Goal: Obtain resource: Download file/media

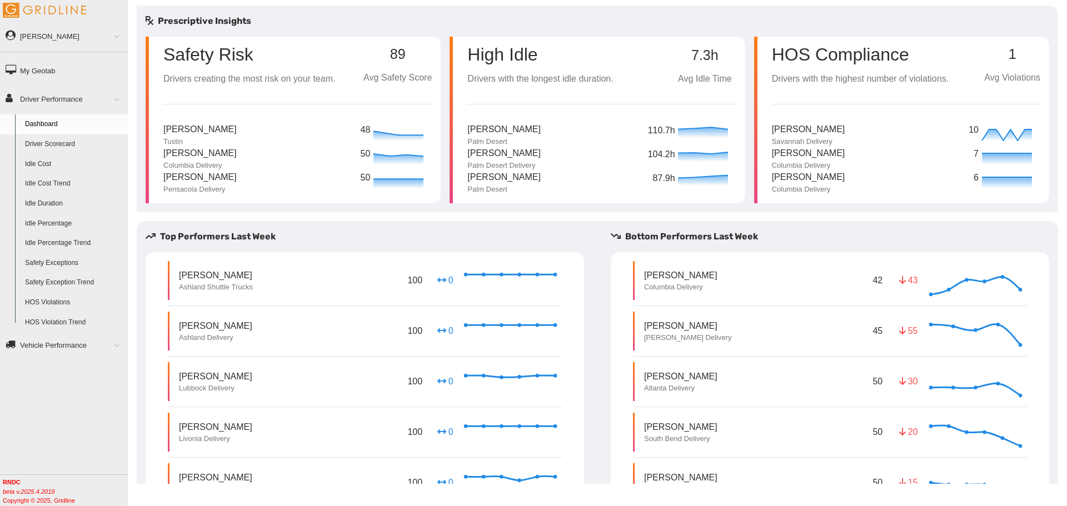
click at [53, 141] on link "Driver Scorecard" at bounding box center [74, 144] width 108 height 20
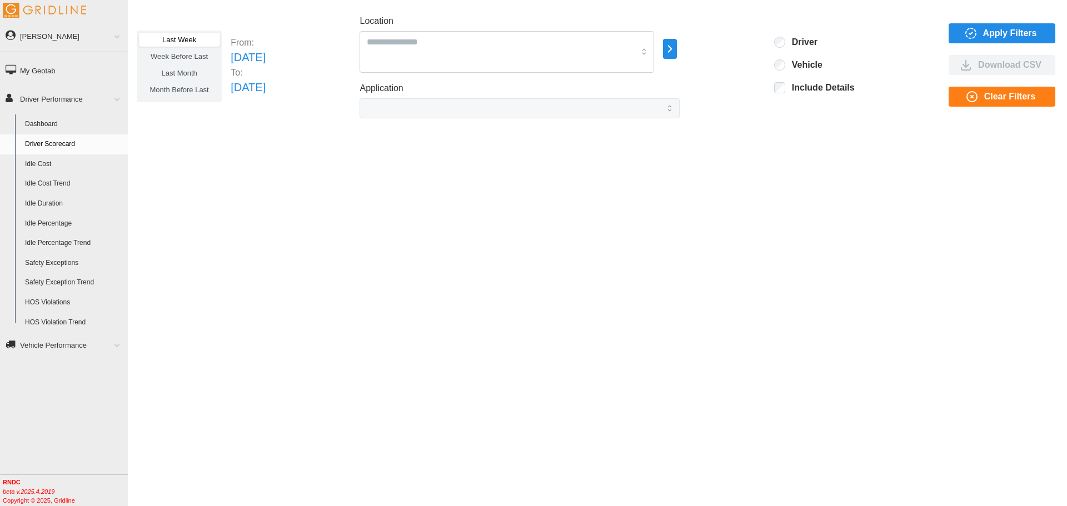
click at [999, 33] on span "Apply Filters" at bounding box center [1010, 33] width 54 height 19
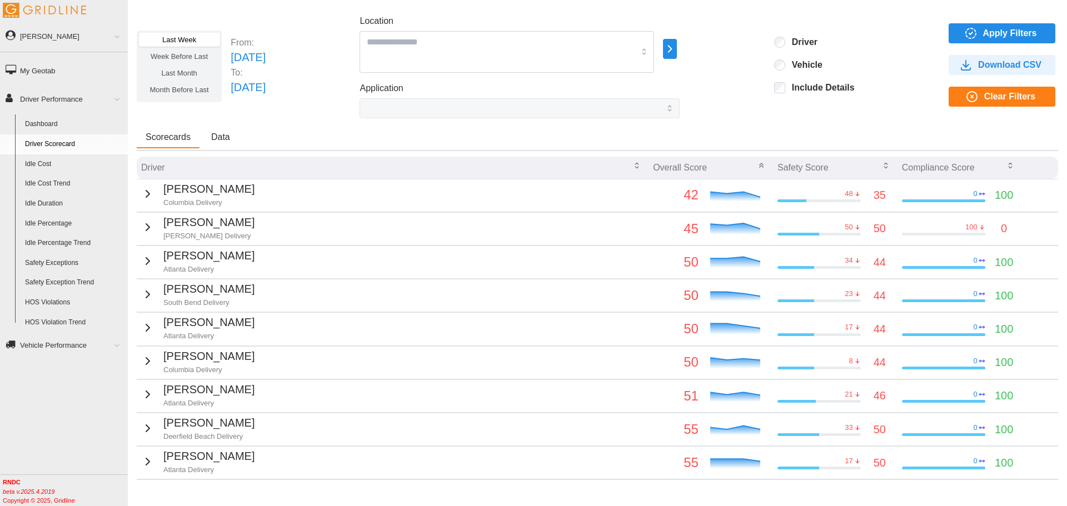
click at [141, 190] on icon "button" at bounding box center [147, 193] width 13 height 13
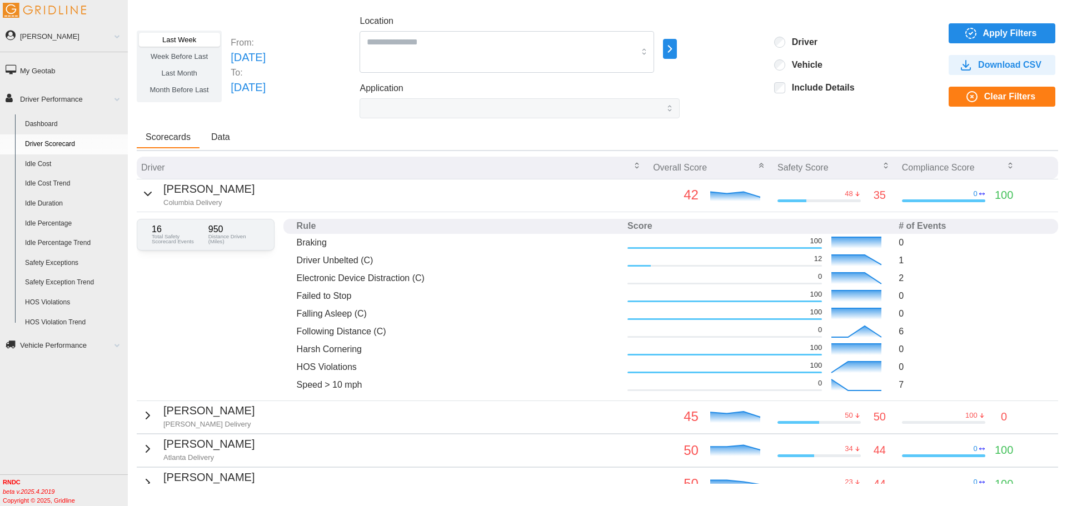
click at [996, 68] on span "Download CSV" at bounding box center [1009, 65] width 63 height 19
click at [989, 34] on span "Apply Filters" at bounding box center [1010, 33] width 54 height 19
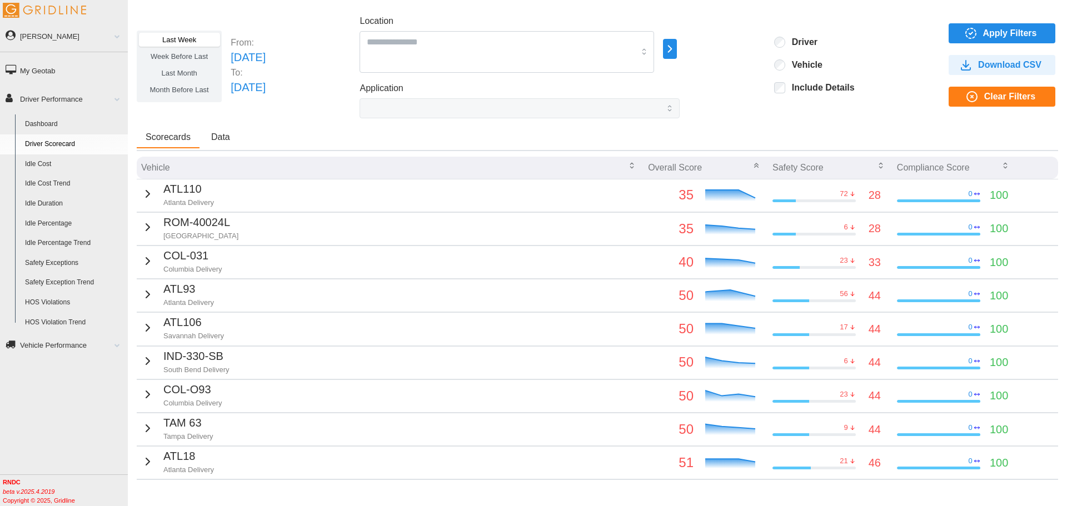
click at [996, 66] on span "Download CSV" at bounding box center [1009, 65] width 63 height 19
click at [1015, 34] on span "Apply Filters" at bounding box center [1010, 33] width 54 height 19
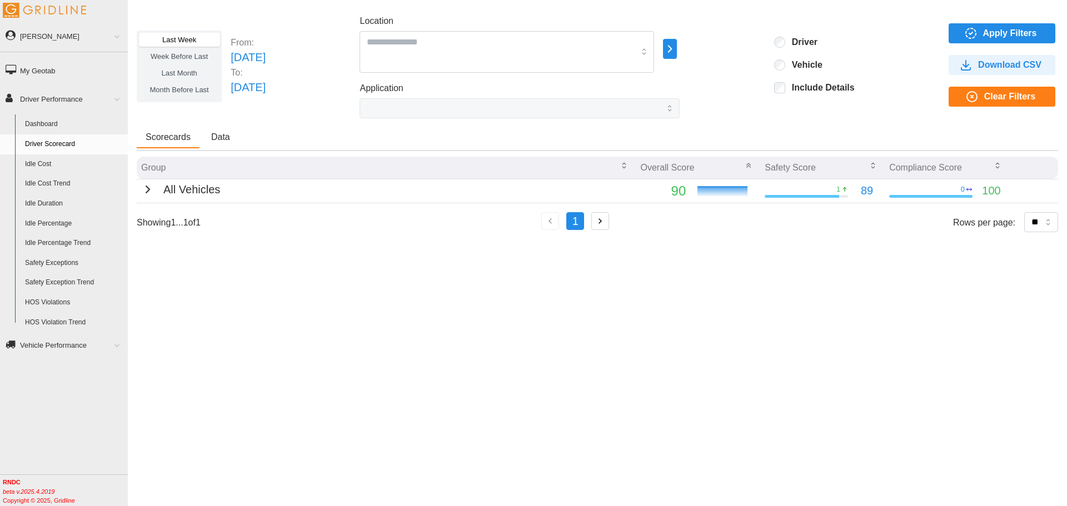
click at [144, 192] on icon "button" at bounding box center [147, 189] width 13 height 13
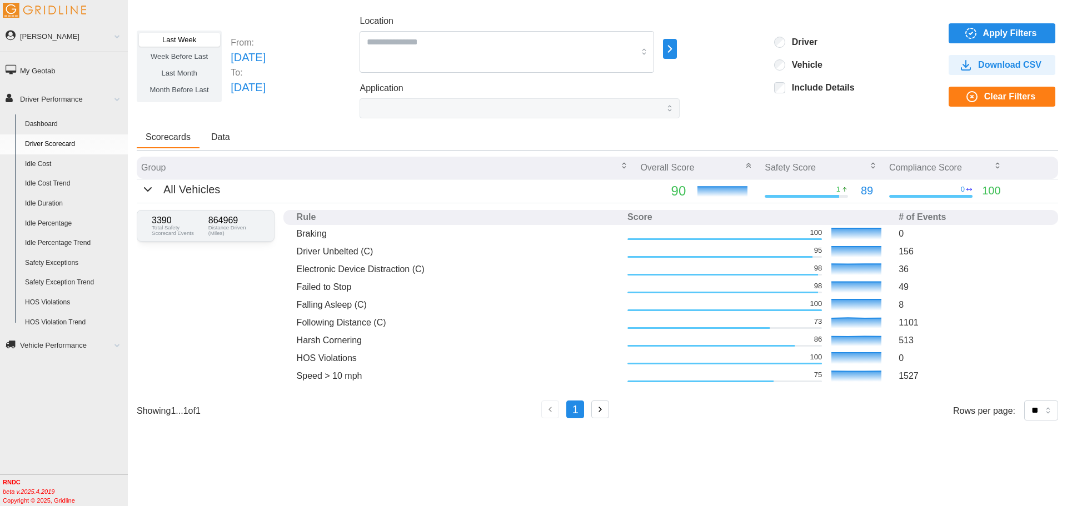
click at [1020, 71] on span "Download CSV" at bounding box center [1009, 65] width 63 height 19
click at [1024, 32] on span "Apply Filters" at bounding box center [1010, 33] width 54 height 19
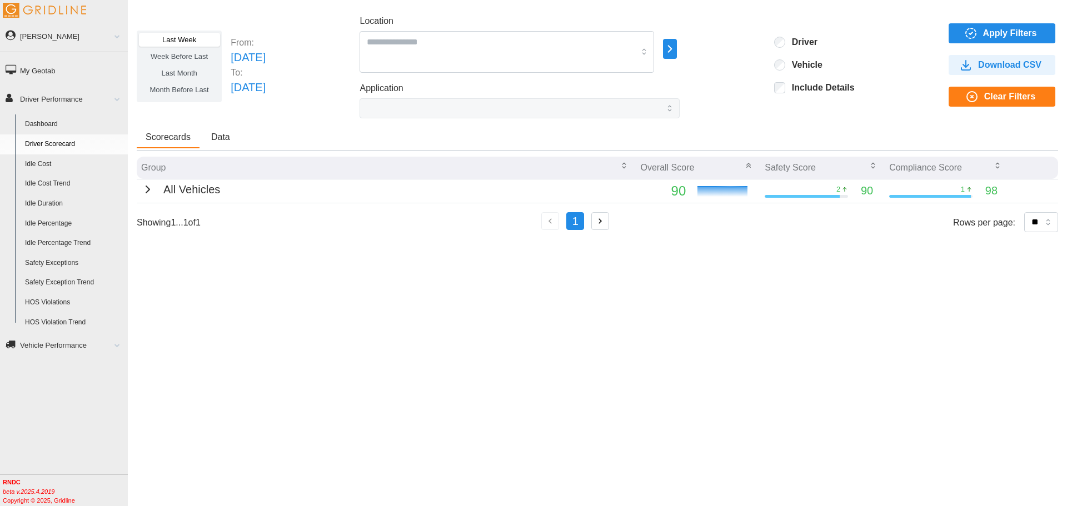
click at [146, 190] on icon "button" at bounding box center [147, 189] width 13 height 13
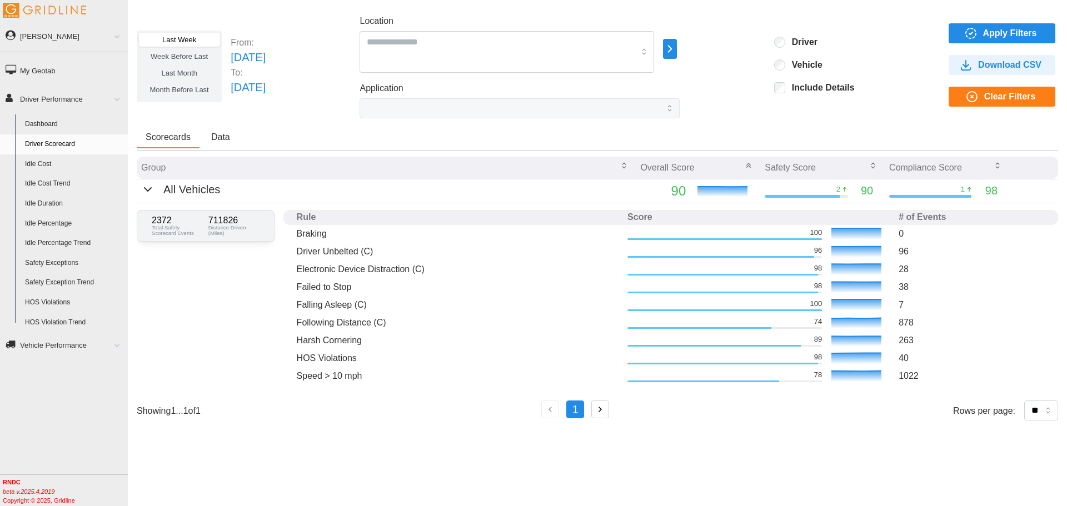
click at [1022, 64] on span "Download CSV" at bounding box center [1009, 65] width 63 height 19
click at [146, 185] on icon "button" at bounding box center [147, 189] width 13 height 13
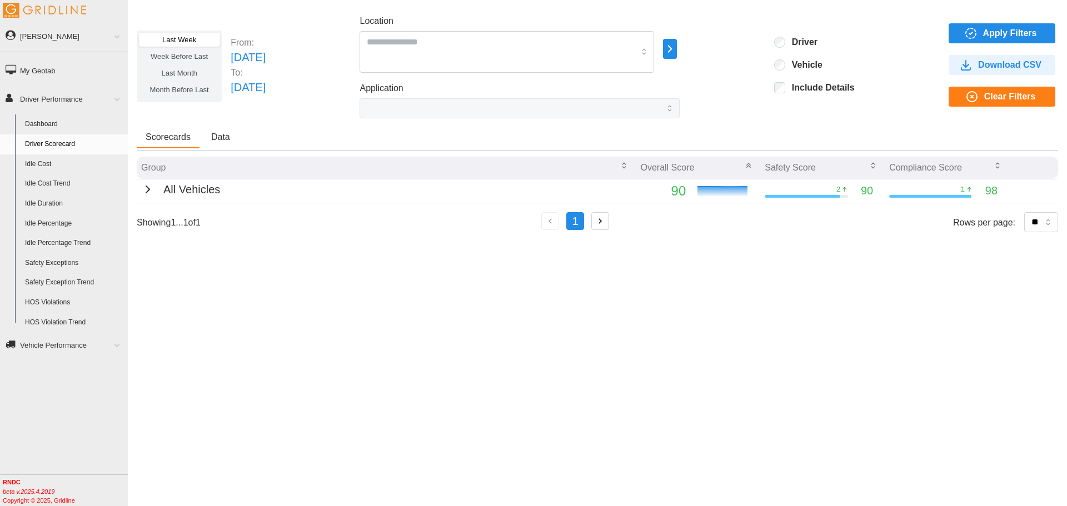
click at [603, 221] on icon "button" at bounding box center [600, 221] width 10 height 10
click at [69, 41] on link "[PERSON_NAME]" at bounding box center [64, 35] width 128 height 25
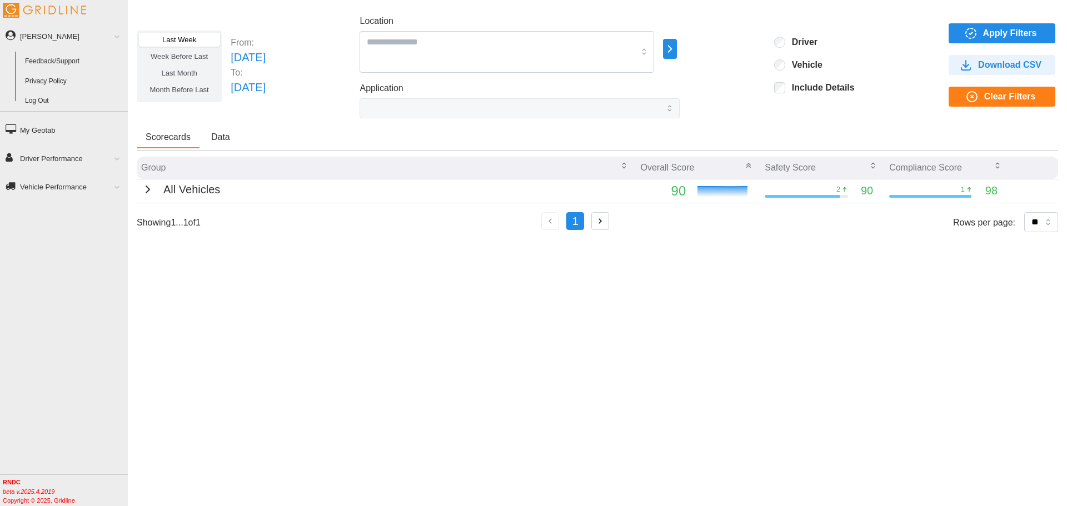
click at [38, 101] on link "Log Out" at bounding box center [74, 101] width 108 height 20
